Goal: Task Accomplishment & Management: Manage account settings

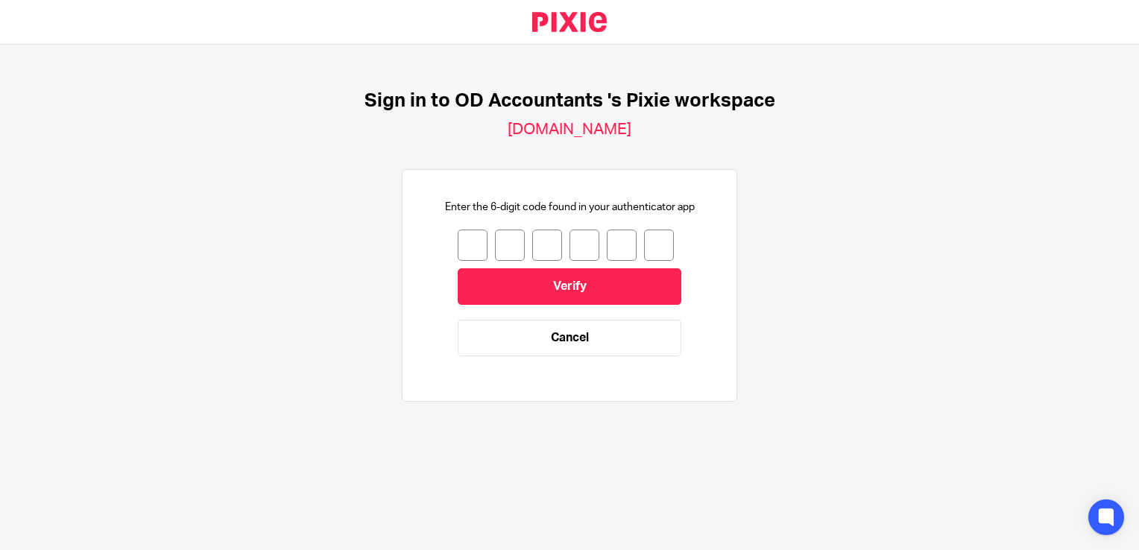
click at [459, 248] on input "number" at bounding box center [473, 245] width 30 height 31
type input "5"
type input "7"
type input "3"
type input "4"
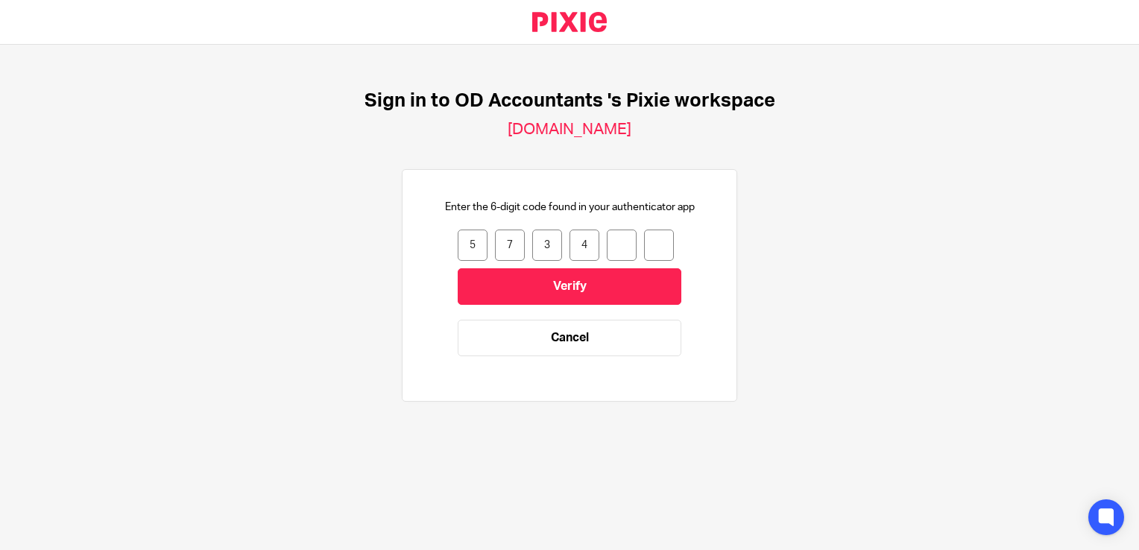
type input "0"
type input "9"
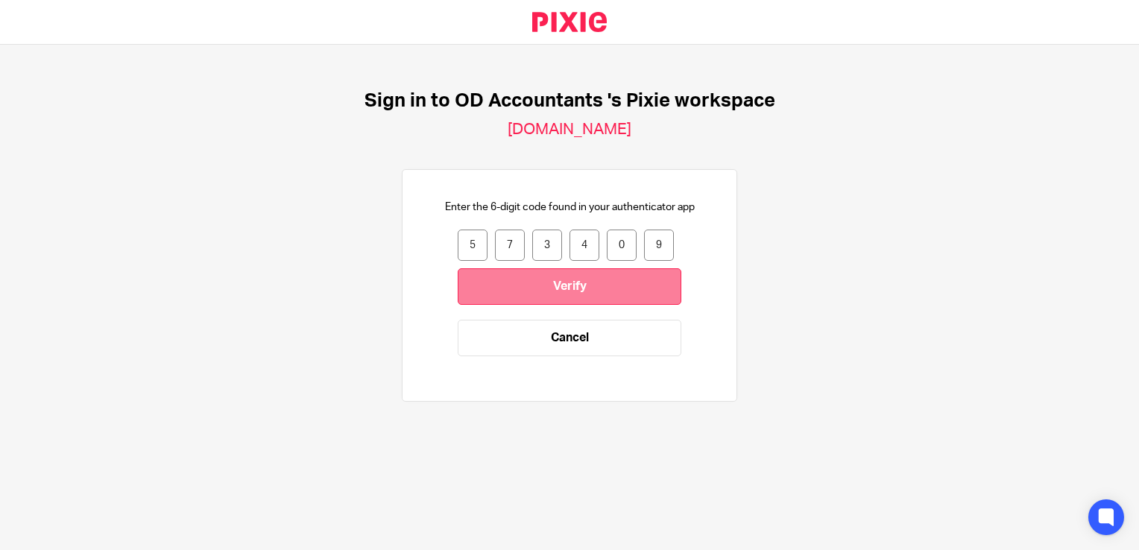
click at [580, 301] on input "Verify" at bounding box center [570, 286] width 224 height 37
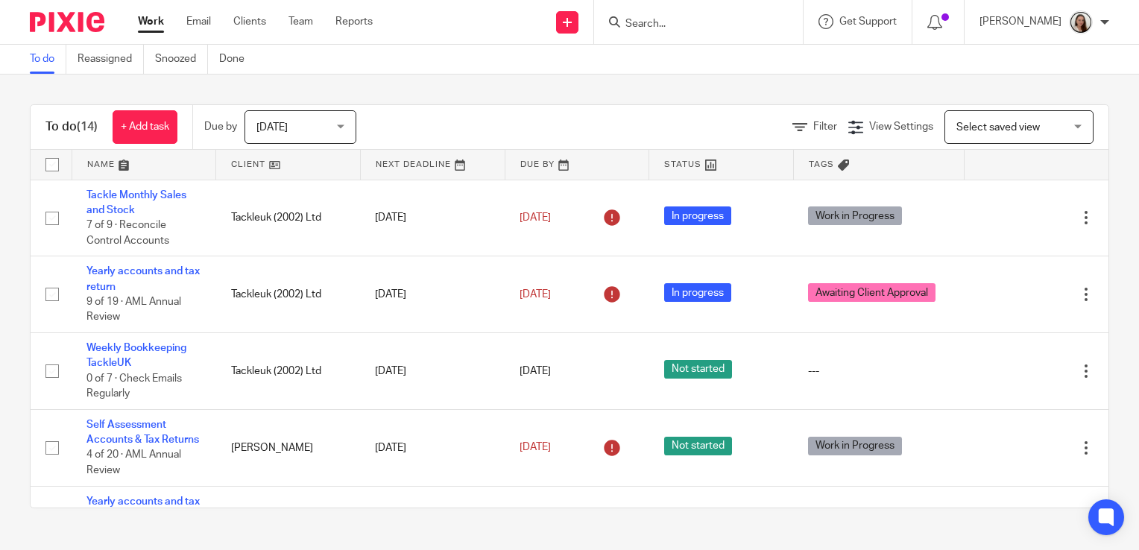
click at [677, 31] on form at bounding box center [703, 22] width 159 height 19
click at [670, 22] on input "Search" at bounding box center [691, 24] width 134 height 13
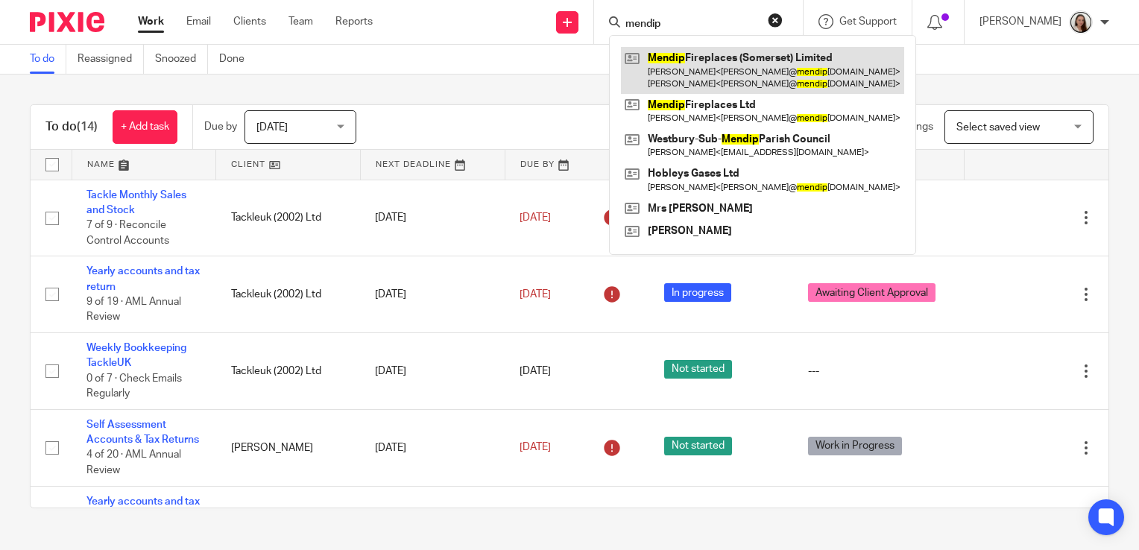
type input "mendip"
click at [772, 78] on link at bounding box center [762, 70] width 283 height 46
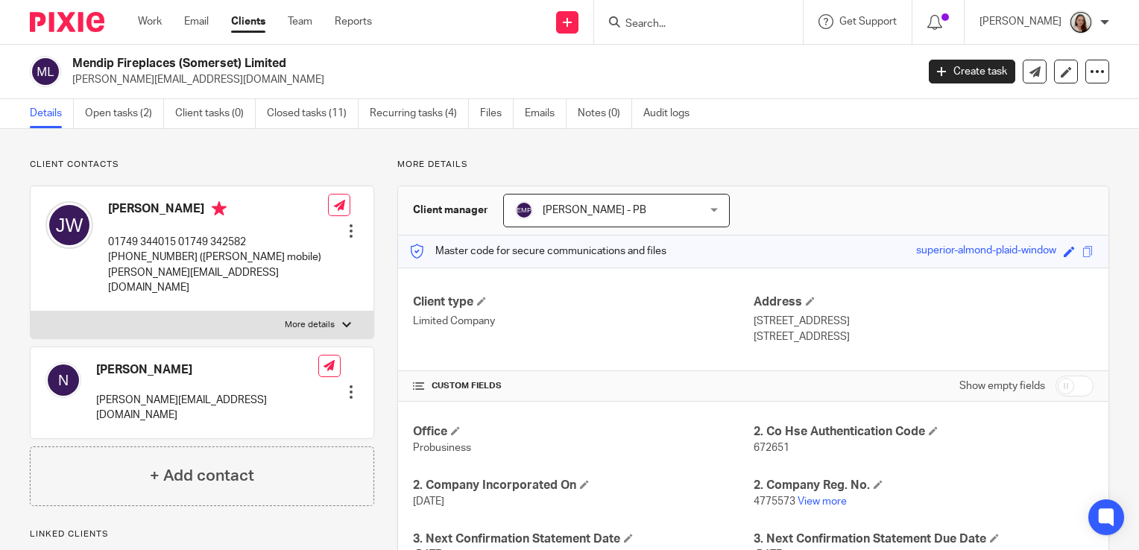
scroll to position [324, 0]
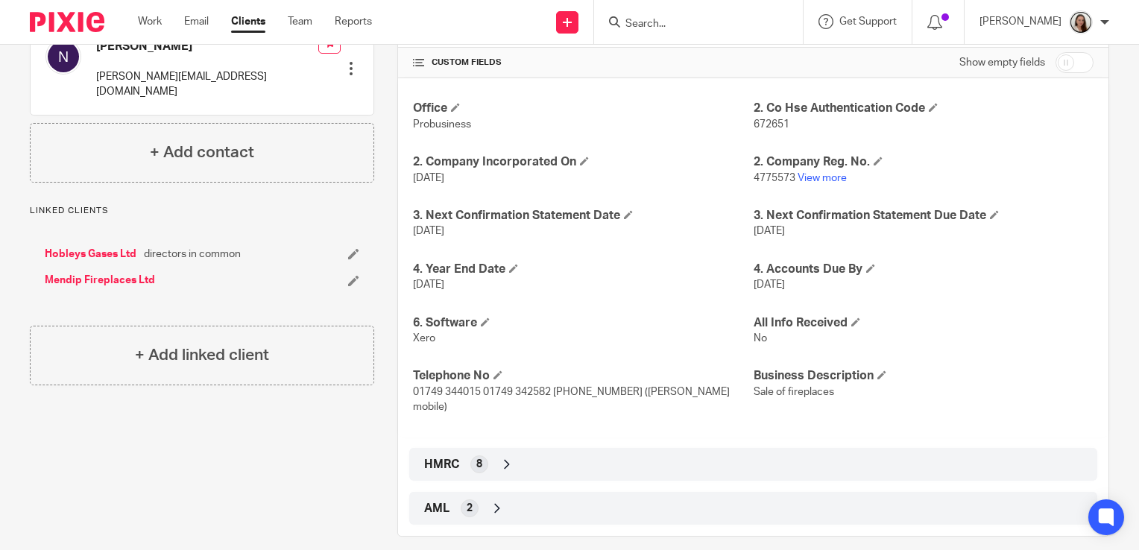
click at [505, 457] on icon at bounding box center [507, 464] width 15 height 15
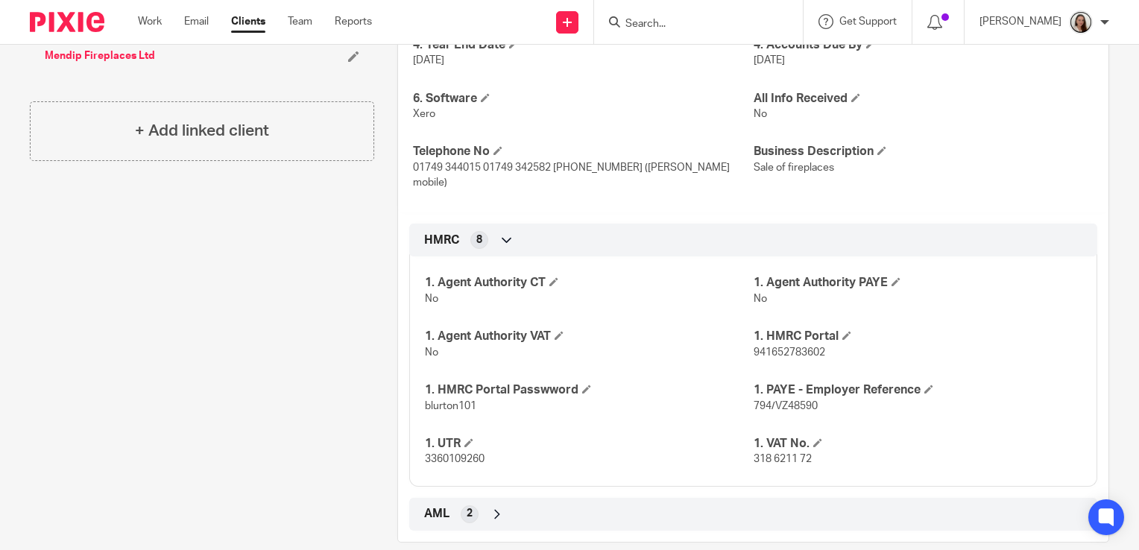
scroll to position [553, 0]
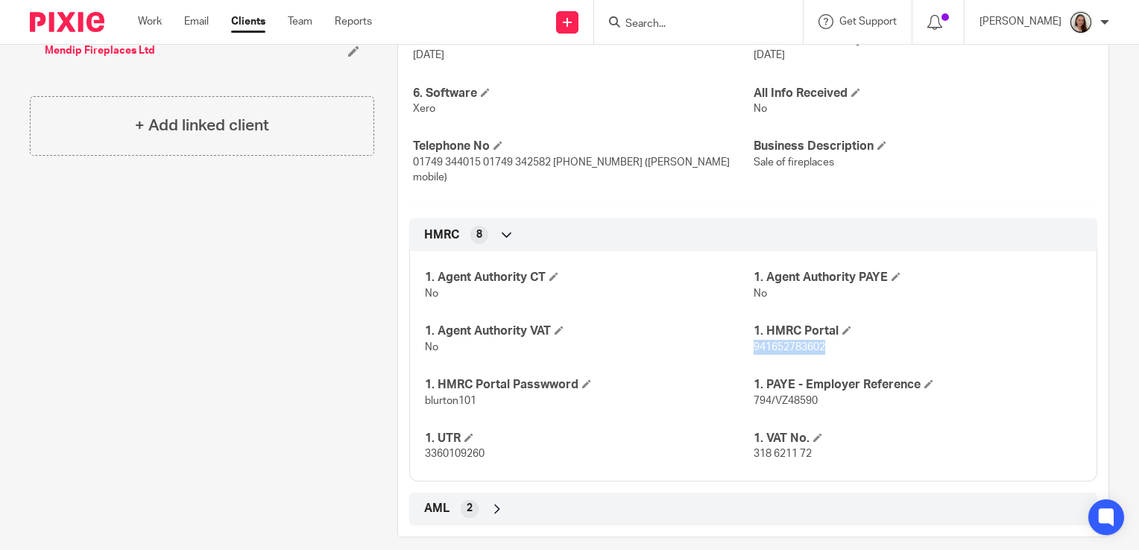
drag, startPoint x: 823, startPoint y: 332, endPoint x: 746, endPoint y: 334, distance: 76.8
click at [754, 340] on p "941652783602" at bounding box center [918, 347] width 328 height 15
copy span "941652783602"
drag, startPoint x: 473, startPoint y: 386, endPoint x: 420, endPoint y: 386, distance: 53.7
click at [420, 386] on div "1. Agent Authority CT No 1. Agent Authority PAYE No 1. Agent Authority VAT No 1…" at bounding box center [753, 360] width 688 height 241
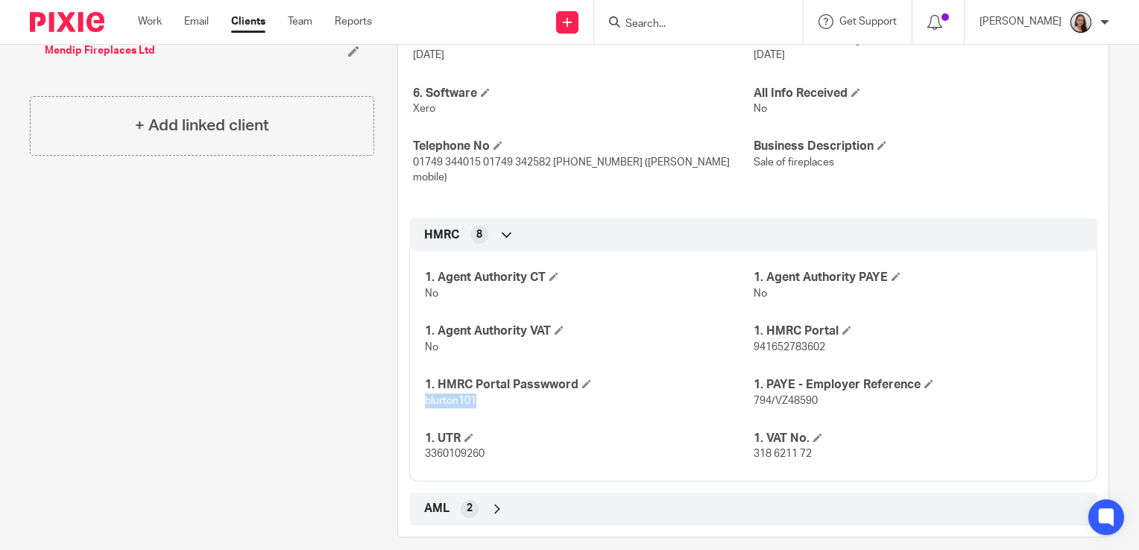
copy span "blurton101"
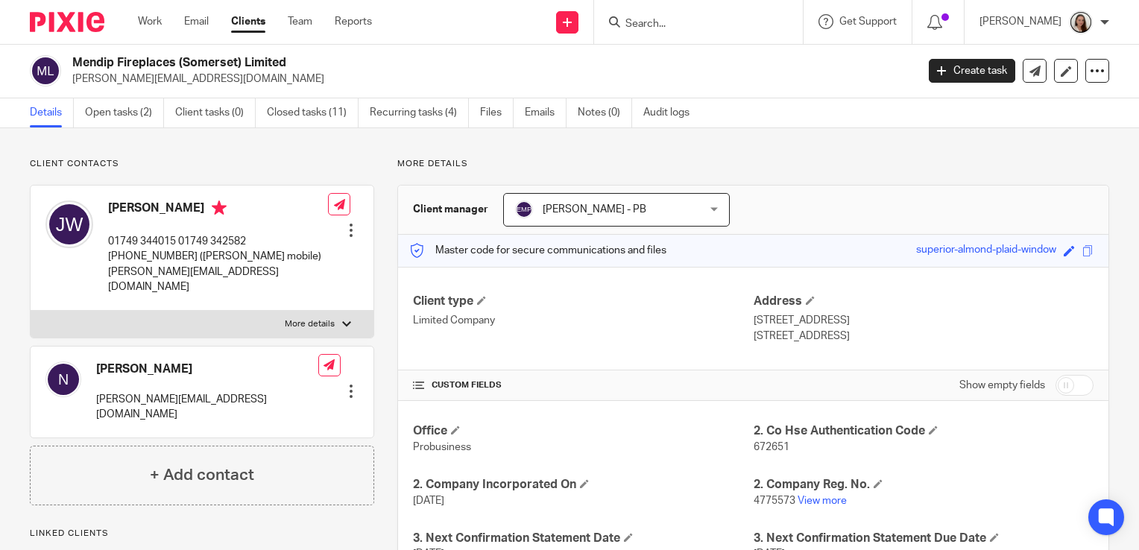
scroll to position [0, 0]
click at [693, 18] on input "Search" at bounding box center [691, 24] width 134 height 13
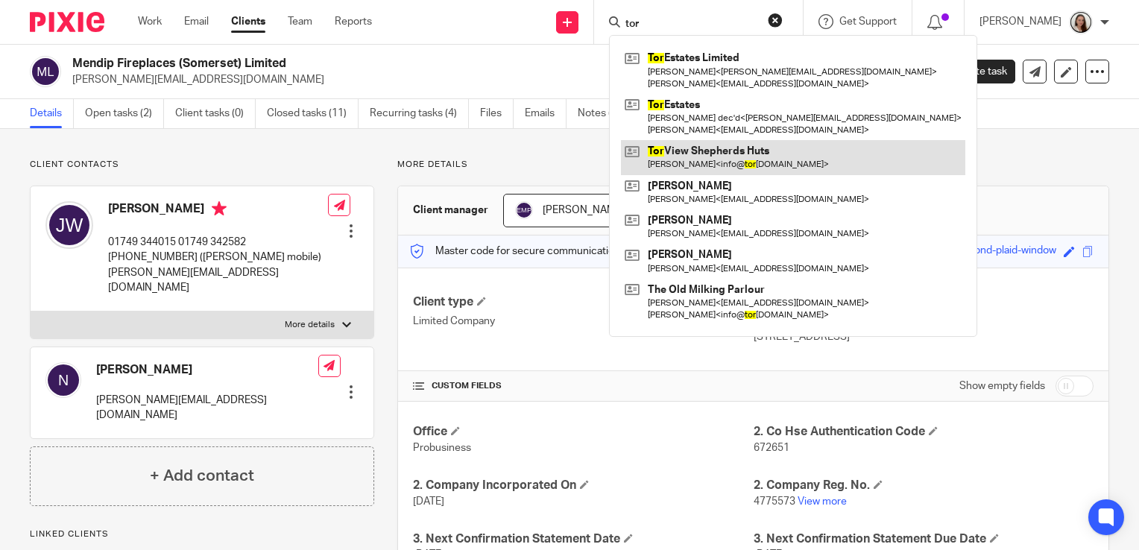
type input "tor"
click at [736, 154] on link at bounding box center [793, 157] width 344 height 34
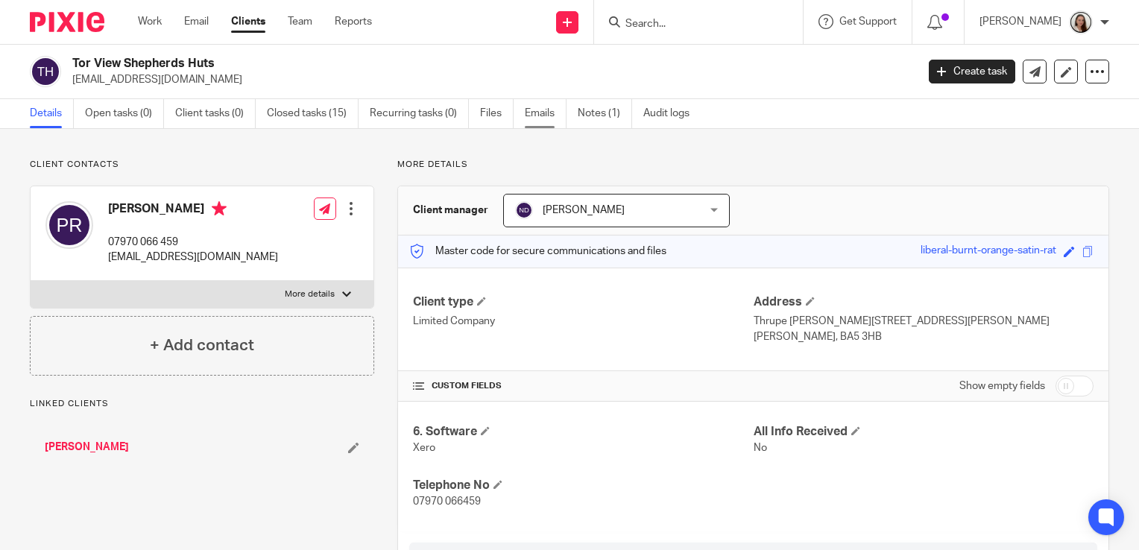
click at [546, 115] on link "Emails" at bounding box center [546, 113] width 42 height 29
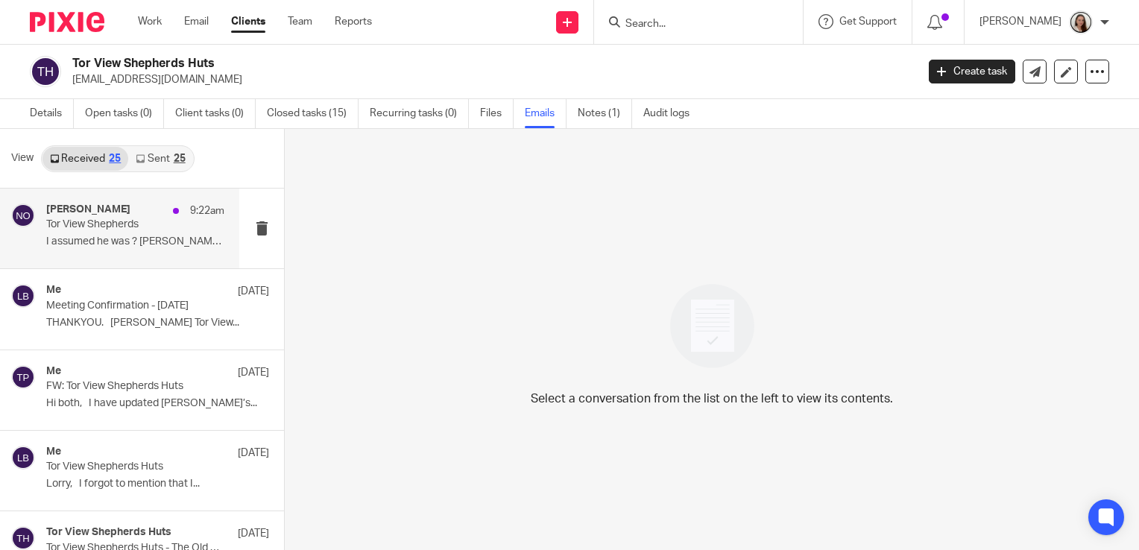
click at [124, 236] on p "I assumed he was ? [PERSON_NAME]..." at bounding box center [135, 242] width 178 height 13
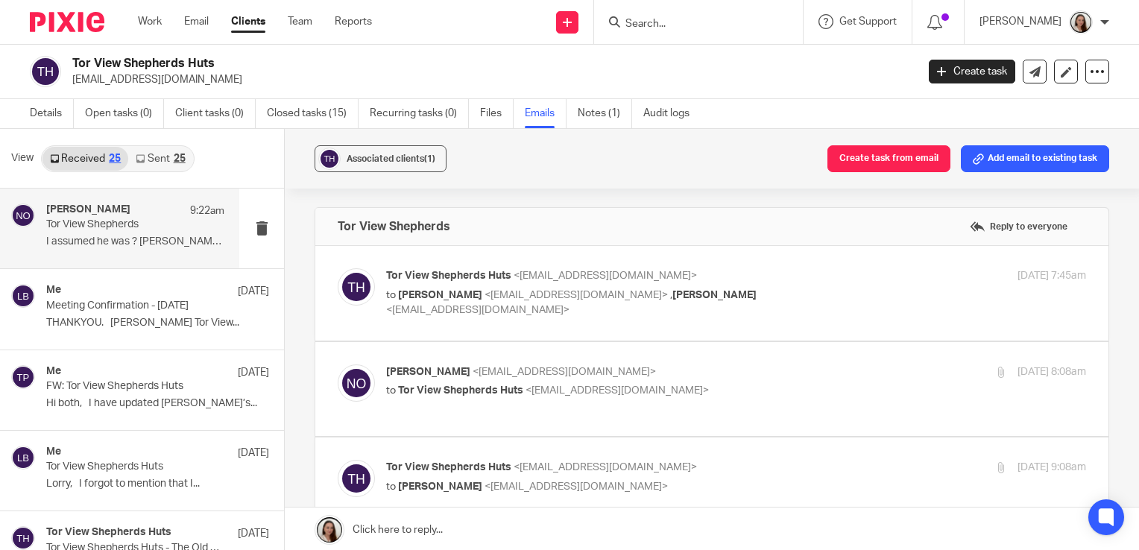
click at [748, 309] on p "to [PERSON_NAME] <[EMAIL_ADDRESS][DOMAIN_NAME]> , [PERSON_NAME] <[EMAIL_ADDRESS…" at bounding box center [619, 303] width 467 height 31
checkbox input "true"
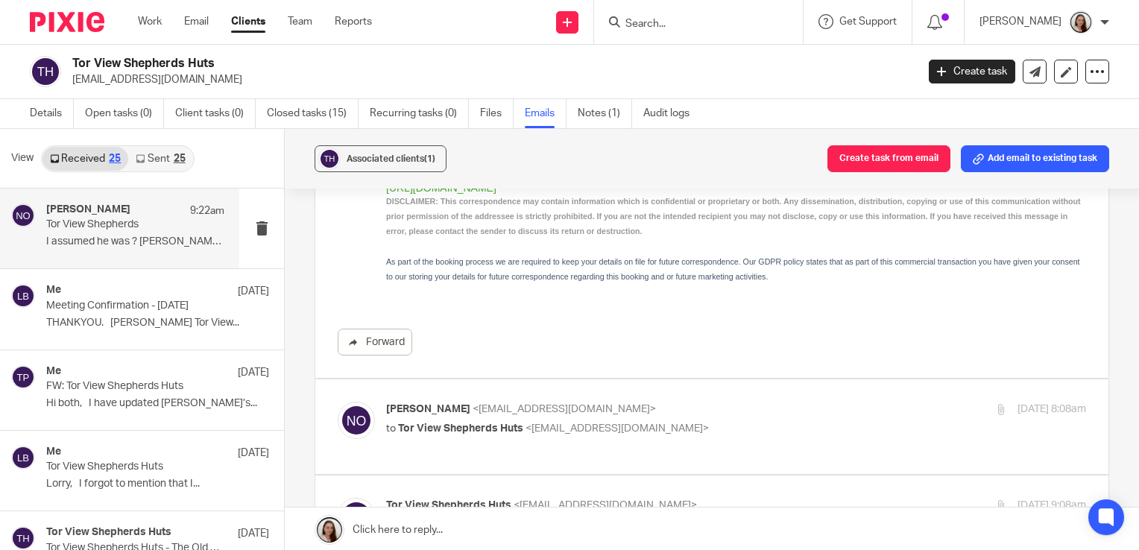
scroll to position [567, 0]
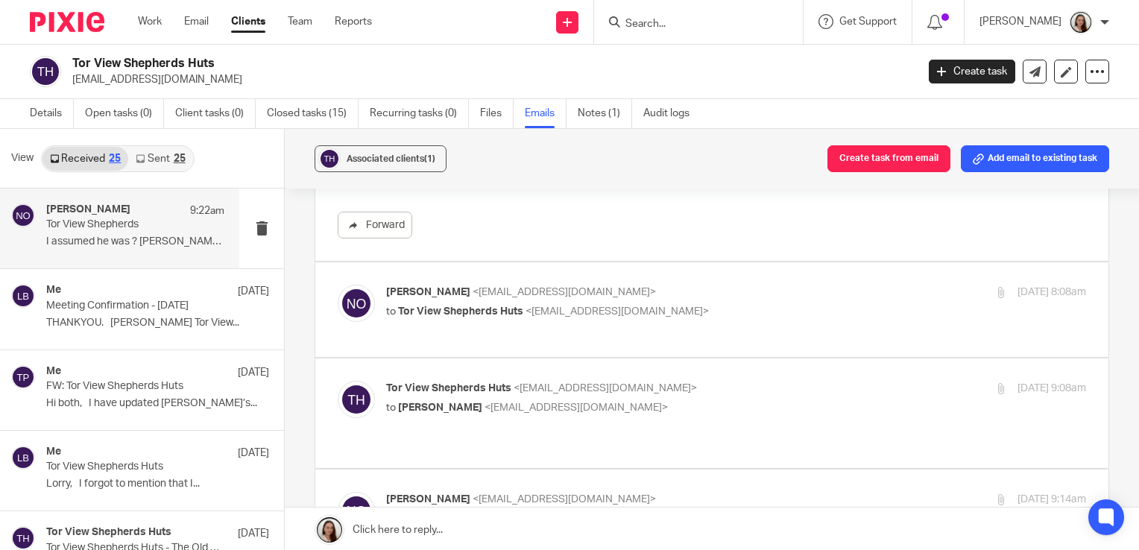
click at [719, 315] on p "to Tor View Shepherds Huts <[EMAIL_ADDRESS][DOMAIN_NAME]>" at bounding box center [619, 312] width 467 height 16
checkbox input "true"
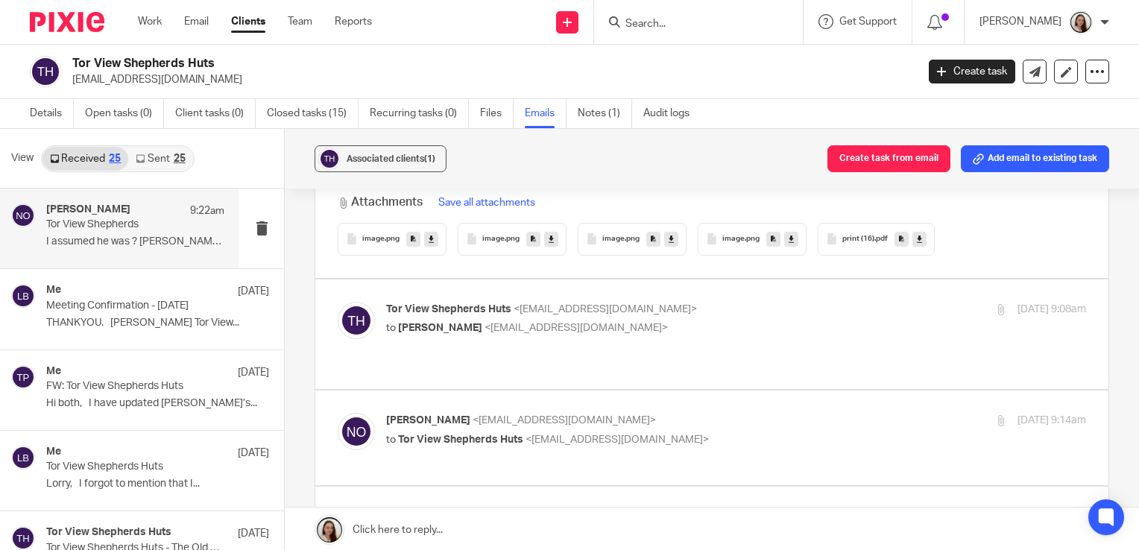
scroll to position [1702, 0]
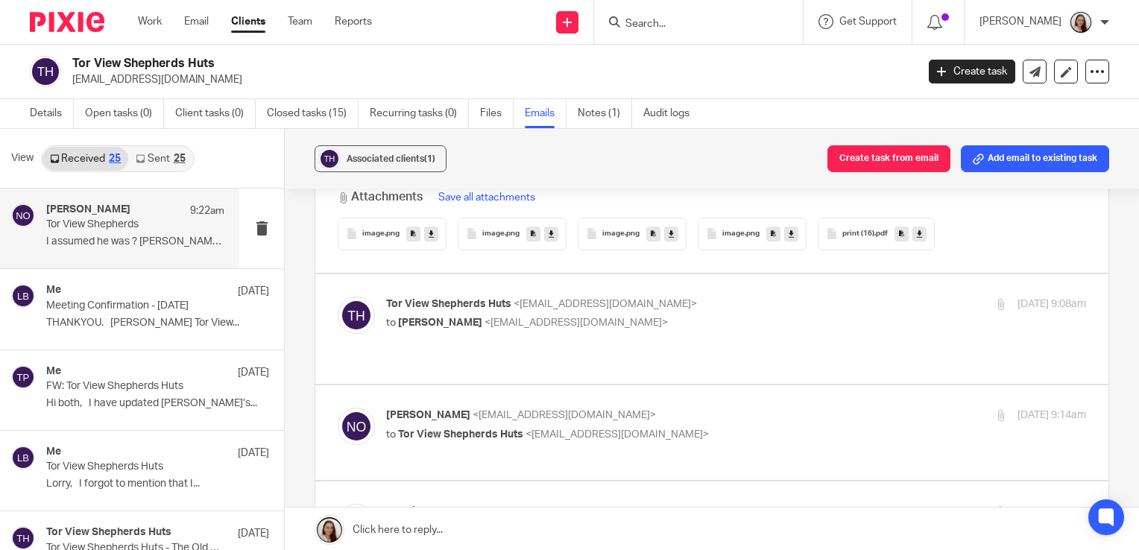
click at [684, 346] on label at bounding box center [711, 329] width 793 height 110
click at [338, 297] on input "checkbox" at bounding box center [337, 296] width 1 height 1
checkbox input "true"
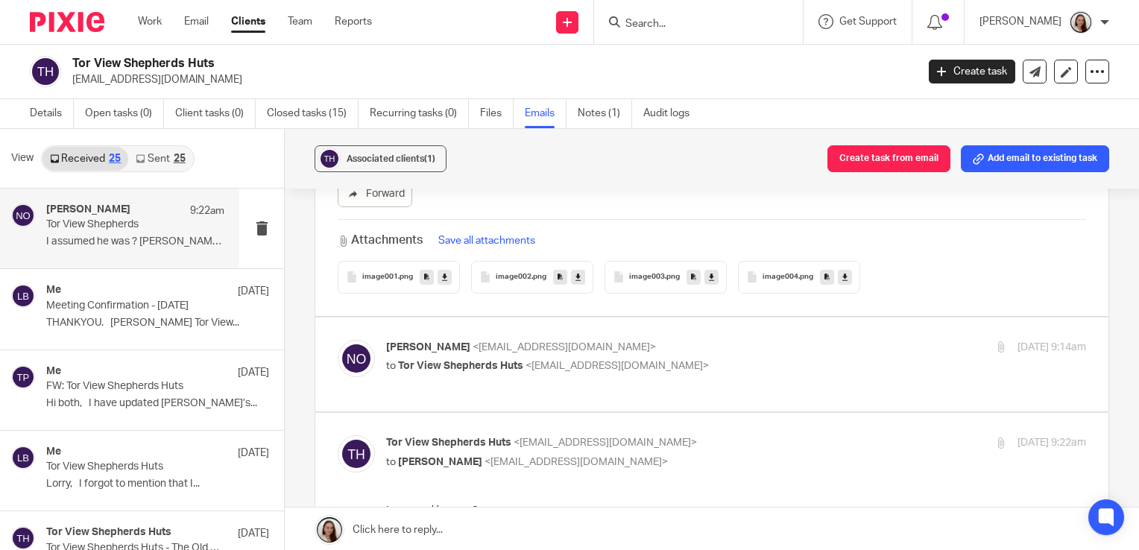
scroll to position [3194, 0]
click at [746, 369] on p "to Tor View Shepherds Huts <[EMAIL_ADDRESS][DOMAIN_NAME]>" at bounding box center [619, 366] width 467 height 16
checkbox input "true"
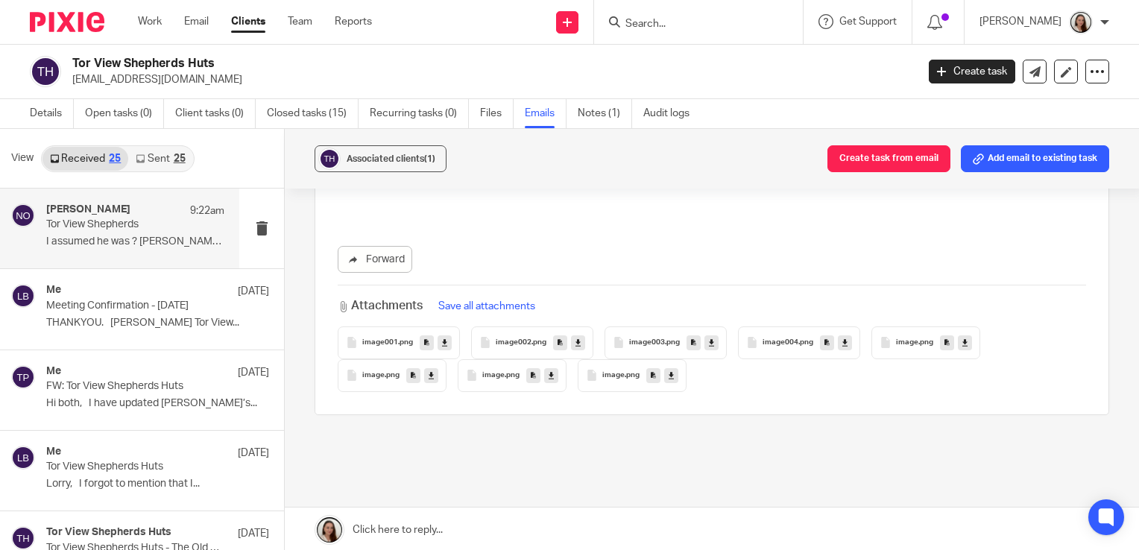
scroll to position [7534, 0]
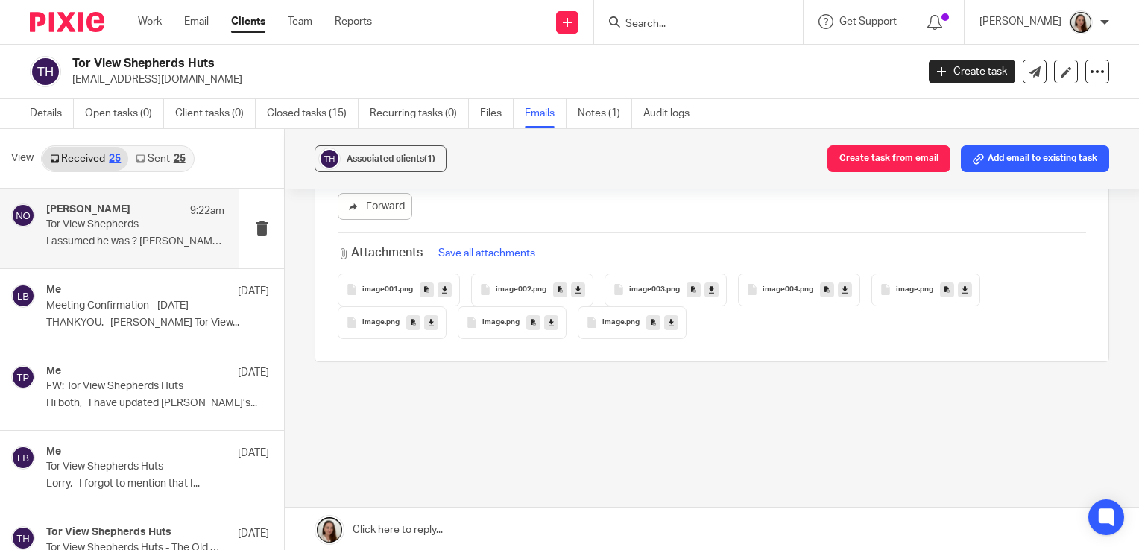
click at [73, 26] on img at bounding box center [67, 22] width 75 height 20
